Goal: Transaction & Acquisition: Purchase product/service

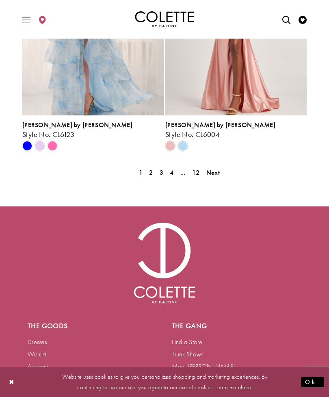
scroll to position [1859, 0]
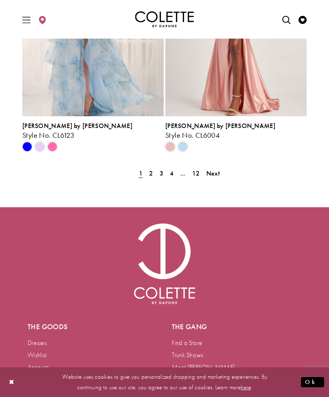
click at [150, 175] on span "2" at bounding box center [151, 173] width 4 height 9
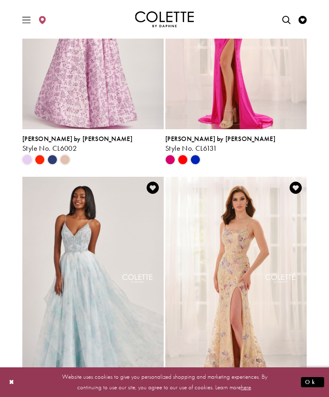
scroll to position [212, 0]
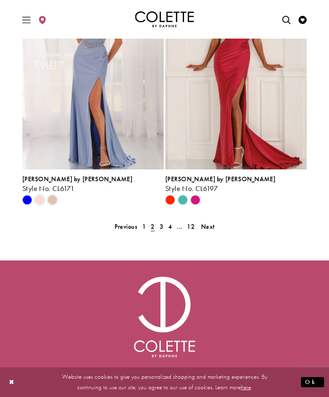
click at [163, 226] on span "3" at bounding box center [162, 226] width 4 height 9
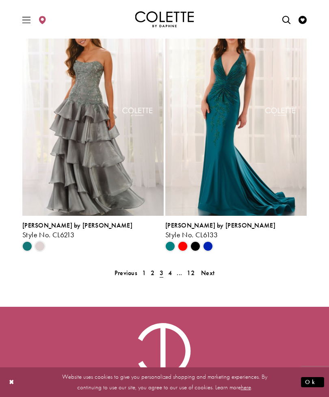
scroll to position [1760, 0]
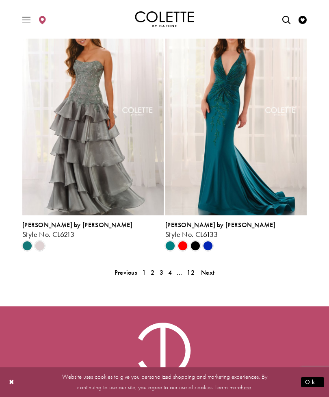
click at [169, 275] on span "4" at bounding box center [170, 272] width 4 height 9
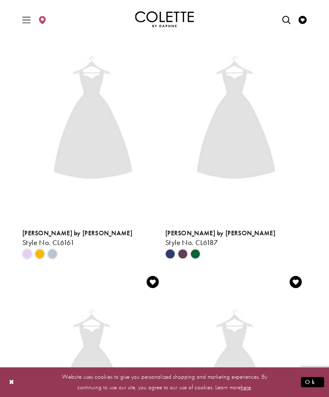
scroll to position [212, 0]
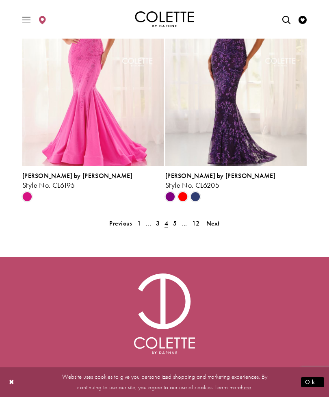
click at [176, 225] on span "5" at bounding box center [175, 223] width 4 height 9
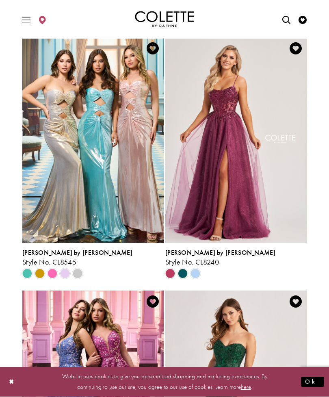
scroll to position [973, 0]
click at [185, 272] on span "Product List" at bounding box center [183, 273] width 10 height 10
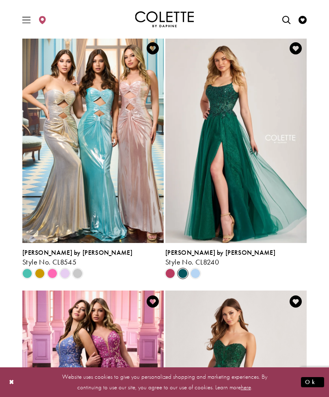
click at [266, 199] on img "Visit Colette by Daphne Style No. CL8240 Page" at bounding box center [235, 139] width 141 height 205
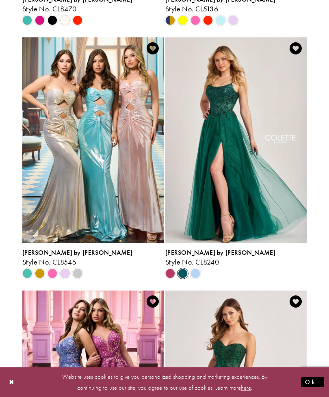
scroll to position [999, 0]
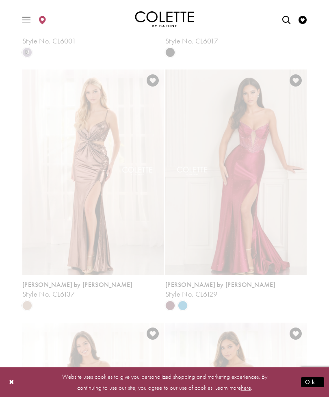
scroll to position [212, 0]
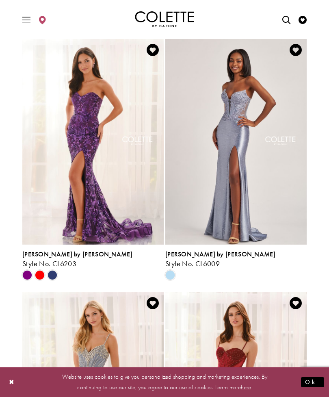
scroll to position [1832, 0]
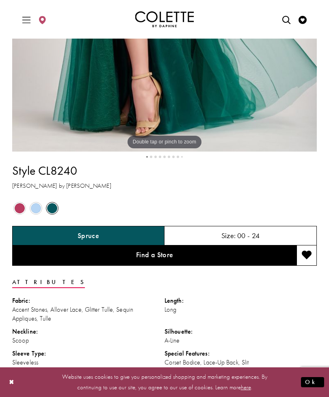
scroll to position [344, 0]
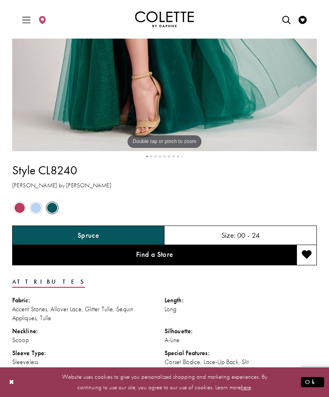
click at [282, 233] on div "Size: 00 - 24" at bounding box center [240, 234] width 152 height 19
click at [273, 234] on div "Size: 00 - 24" at bounding box center [240, 234] width 152 height 19
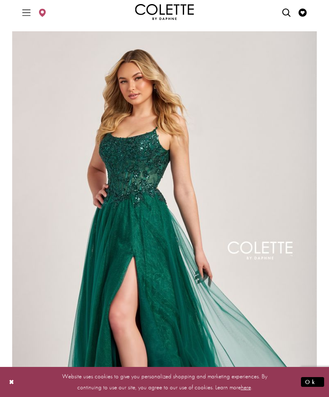
scroll to position [0, 0]
